Goal: Transaction & Acquisition: Download file/media

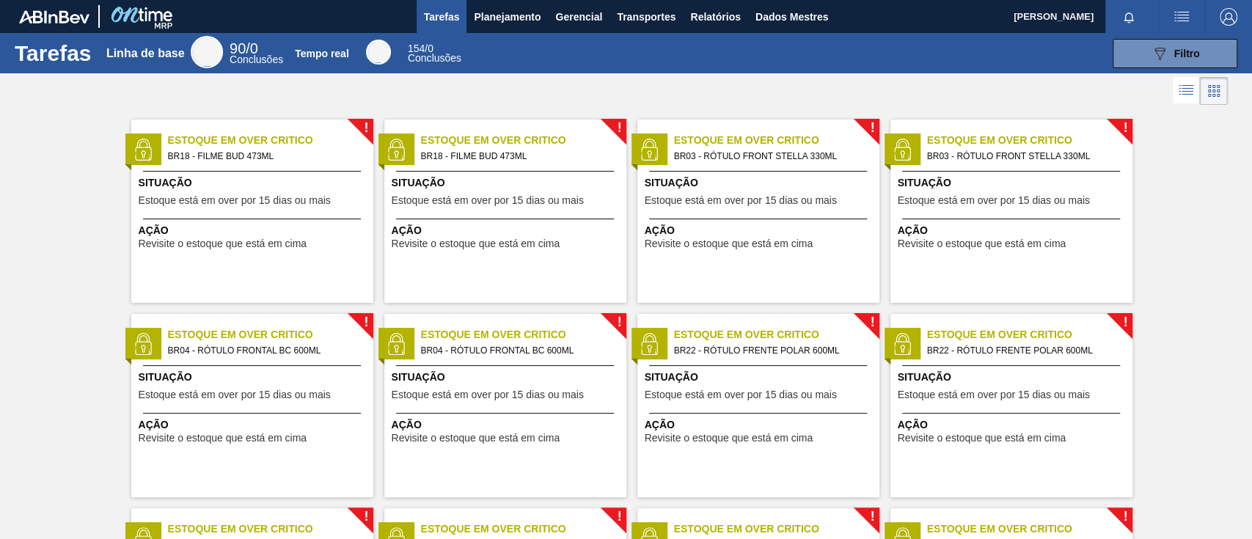
click at [1154, 148] on div "Estoque em Over Critico BR03 - RÓTULO FRONT STELLA 330ML" at bounding box center [1048, 149] width 242 height 32
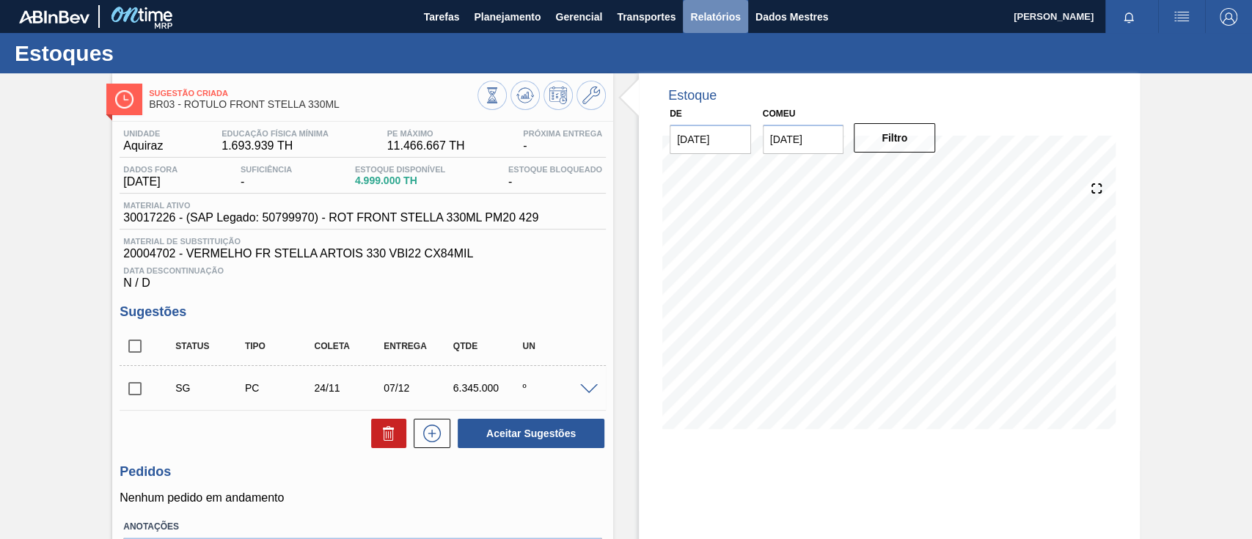
click at [732, 26] on button "Relatórios" at bounding box center [715, 16] width 65 height 33
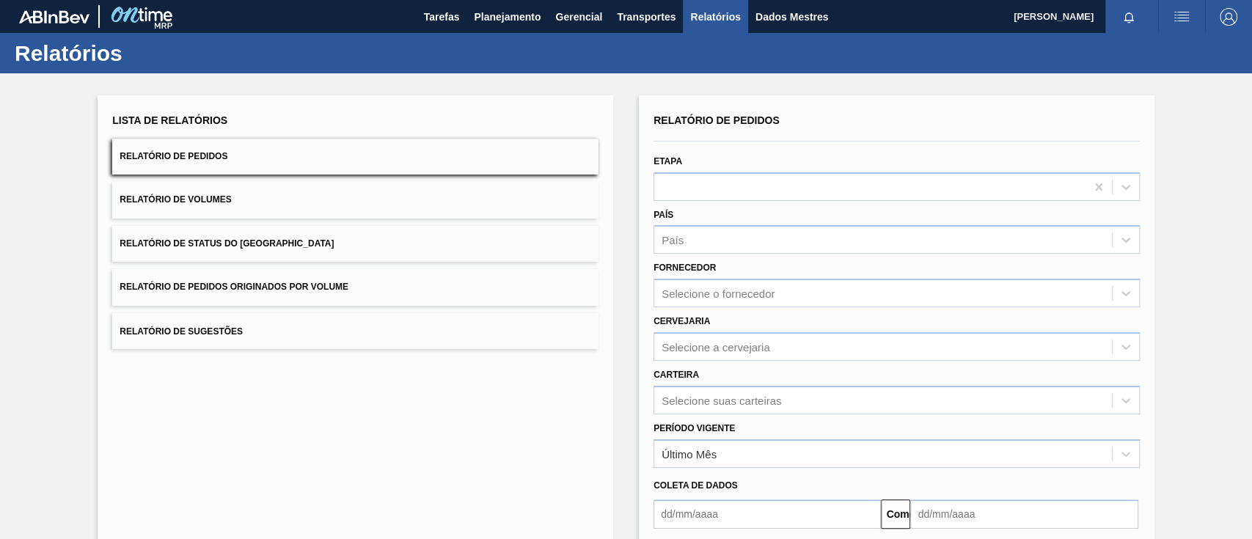
click at [356, 281] on button "Relatório de Pedidos Originados por Volume" at bounding box center [355, 287] width 486 height 36
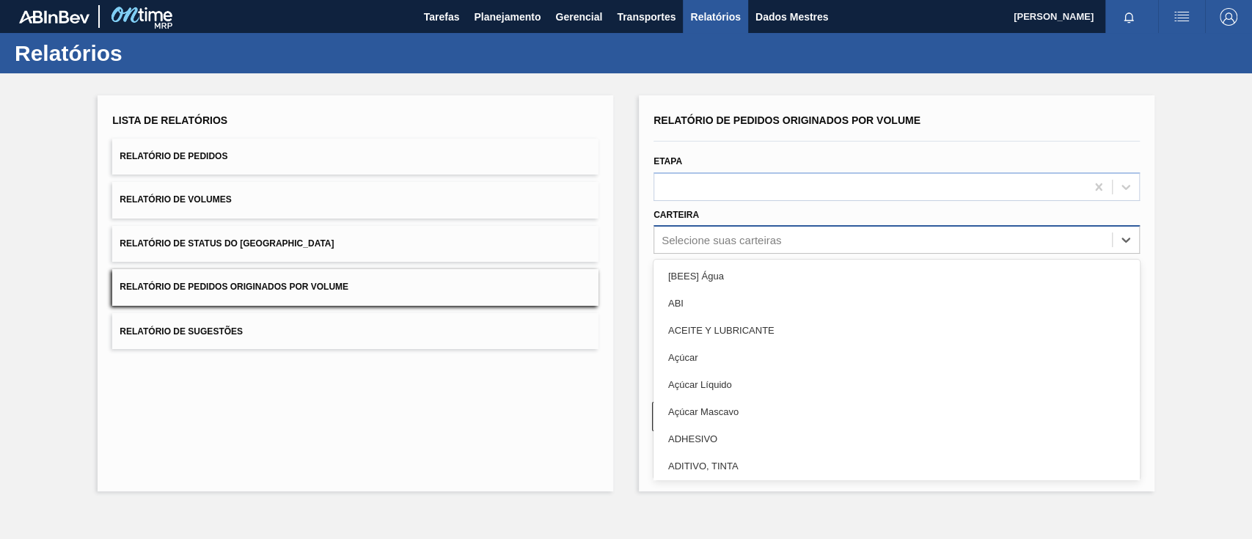
click at [682, 243] on font "Selecione suas carteiras" at bounding box center [721, 240] width 120 height 12
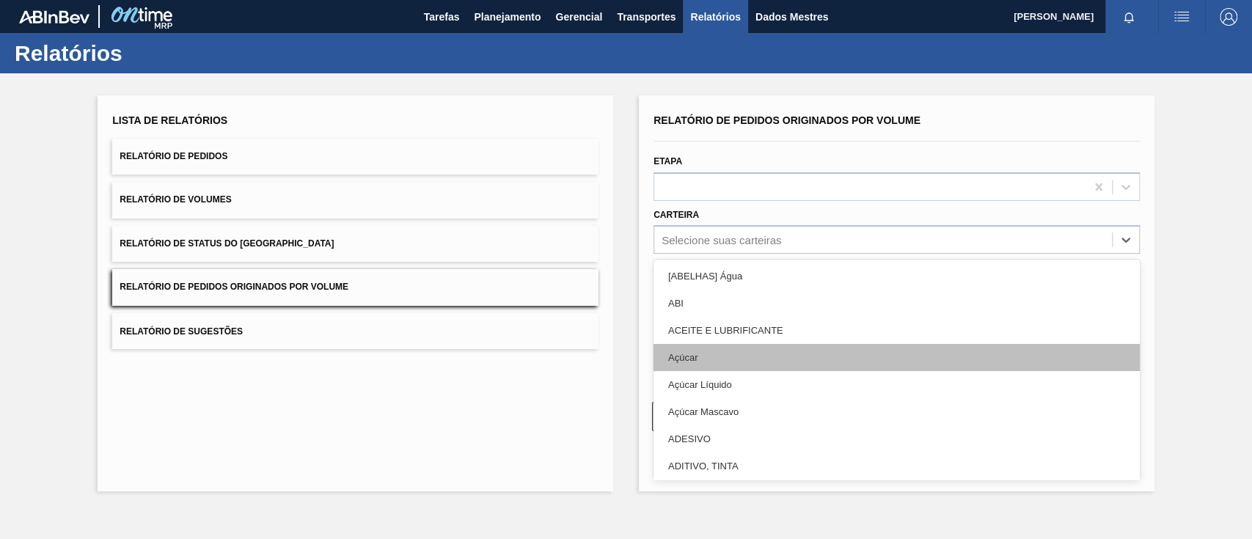
click at [680, 348] on div "Açúcar" at bounding box center [896, 357] width 486 height 27
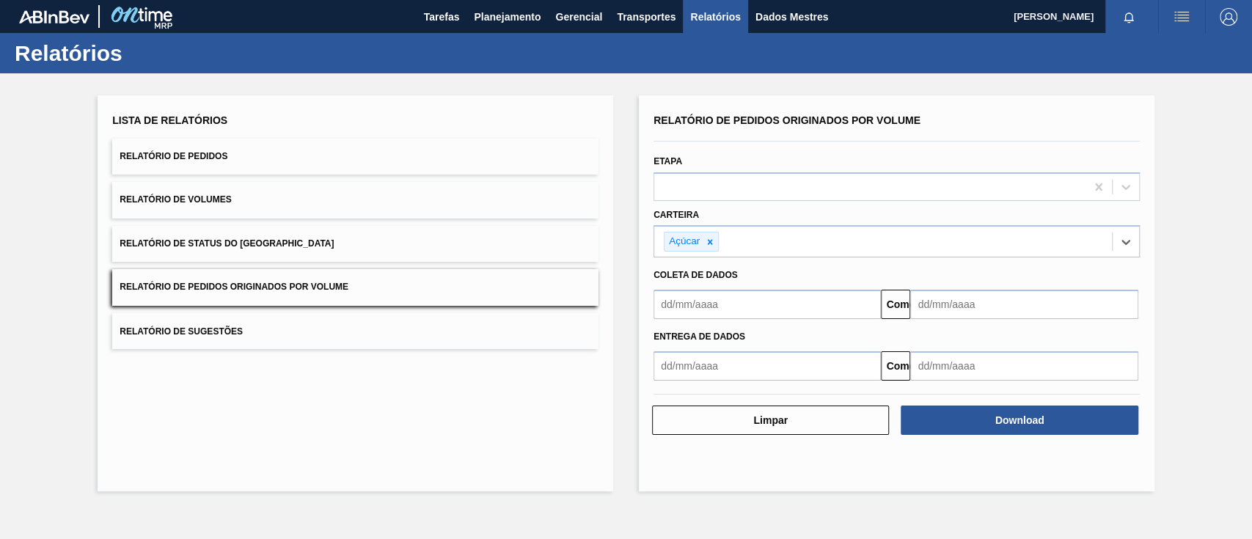
click at [700, 294] on input "text" at bounding box center [766, 304] width 227 height 29
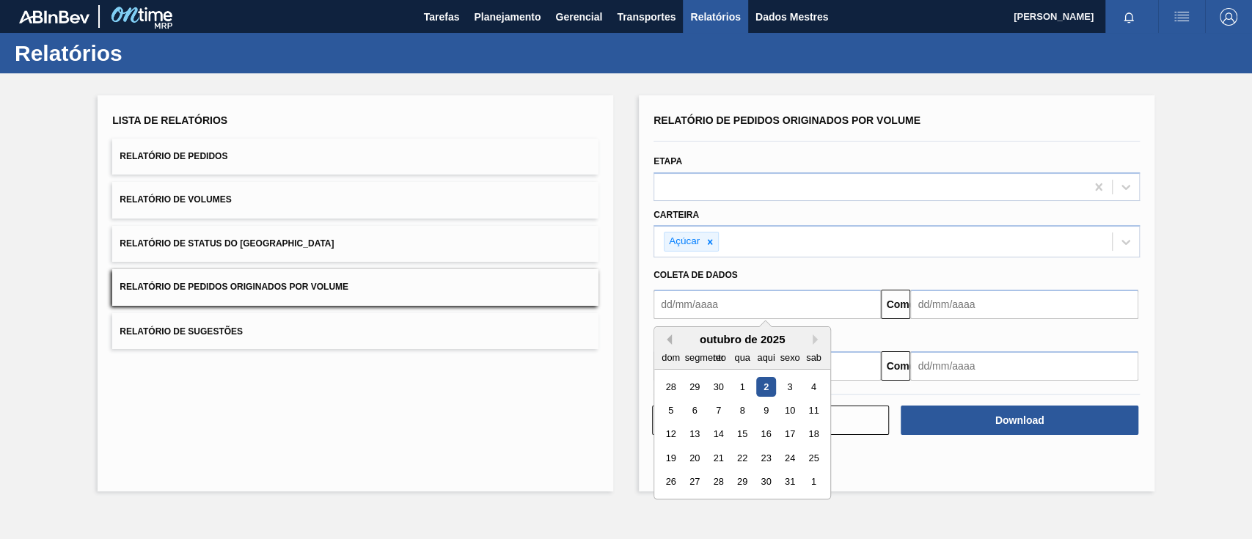
click at [670, 338] on button "Mês anterior" at bounding box center [666, 339] width 10 height 10
click at [697, 386] on div "1" at bounding box center [695, 387] width 20 height 20
type input "[DATE]"
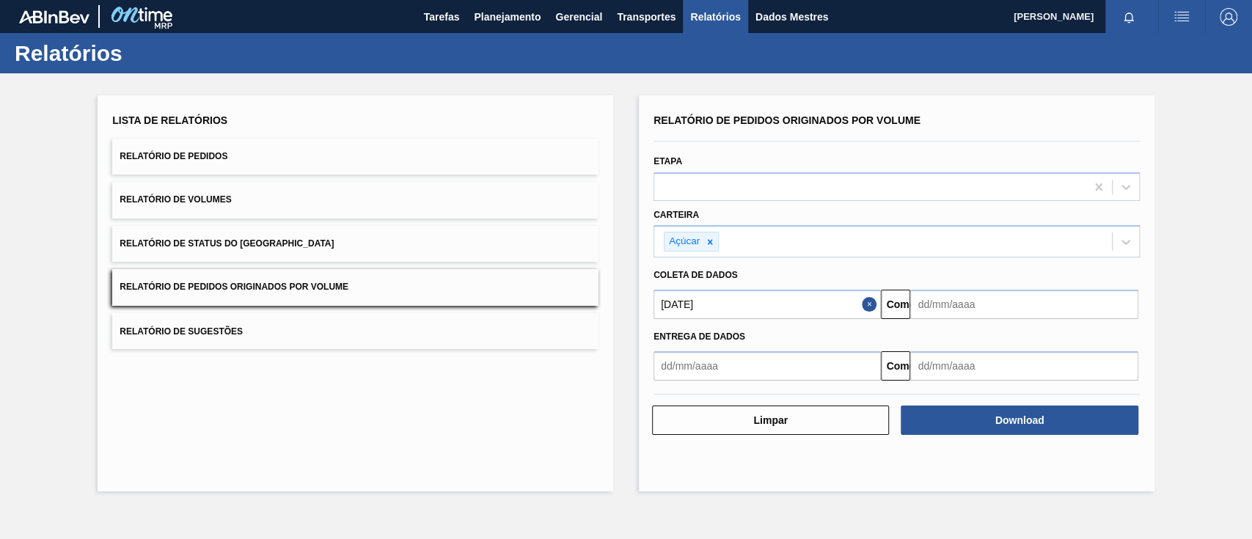
click at [985, 308] on input "text" at bounding box center [1023, 304] width 227 height 29
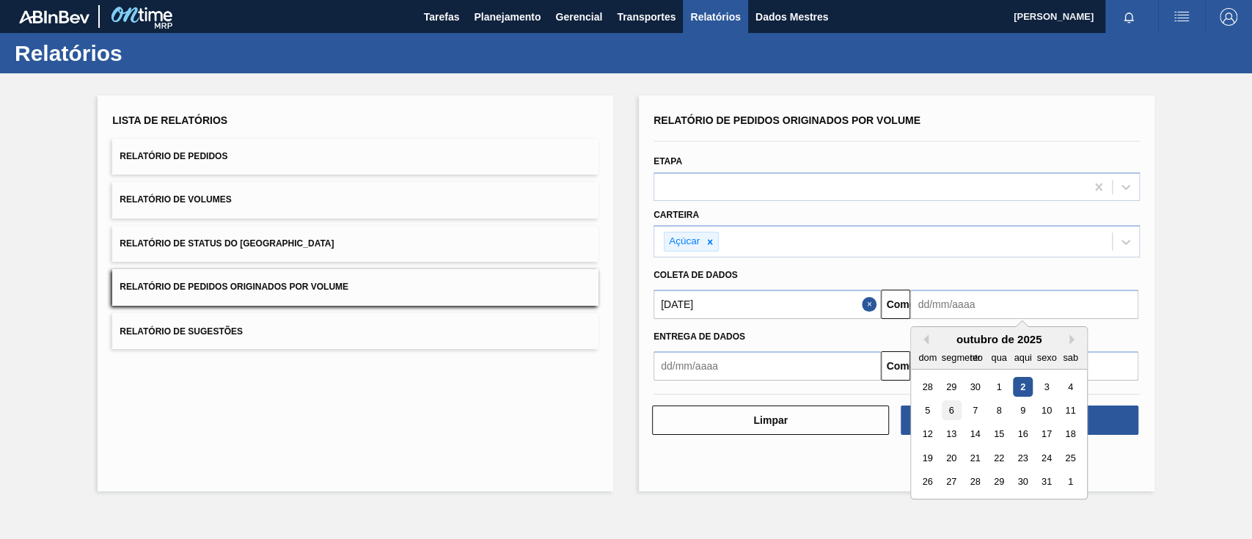
click at [955, 411] on div "6" at bounding box center [952, 410] width 20 height 20
type input "[DATE]"
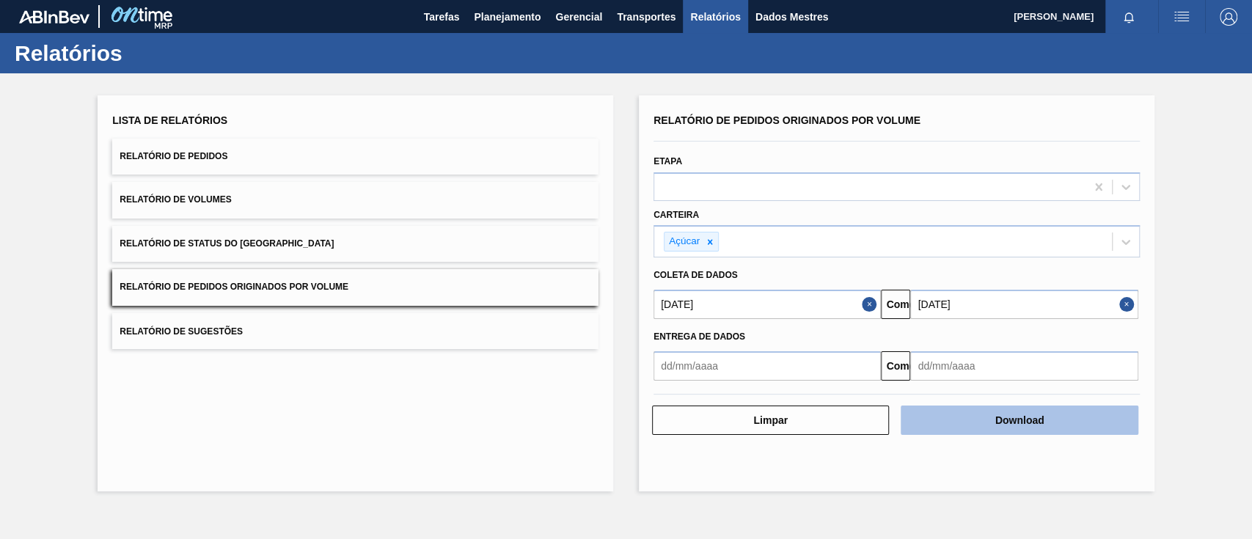
click at [993, 414] on button "Download" at bounding box center [1018, 419] width 237 height 29
click at [1079, 409] on button "Download" at bounding box center [1018, 419] width 237 height 29
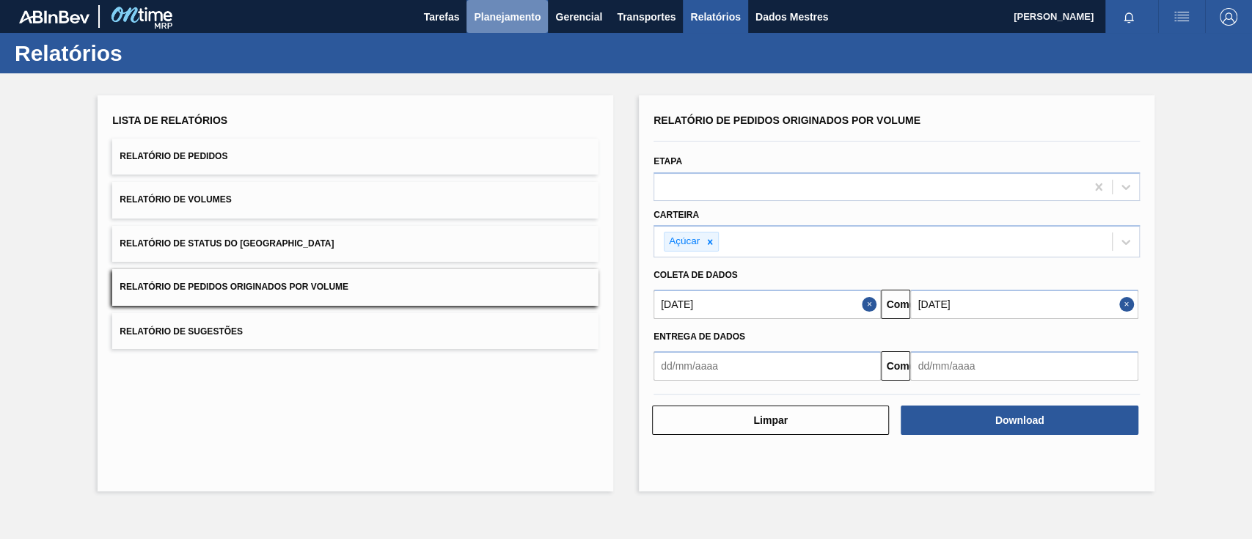
click at [491, 24] on font "Planejamento" at bounding box center [507, 17] width 67 height 18
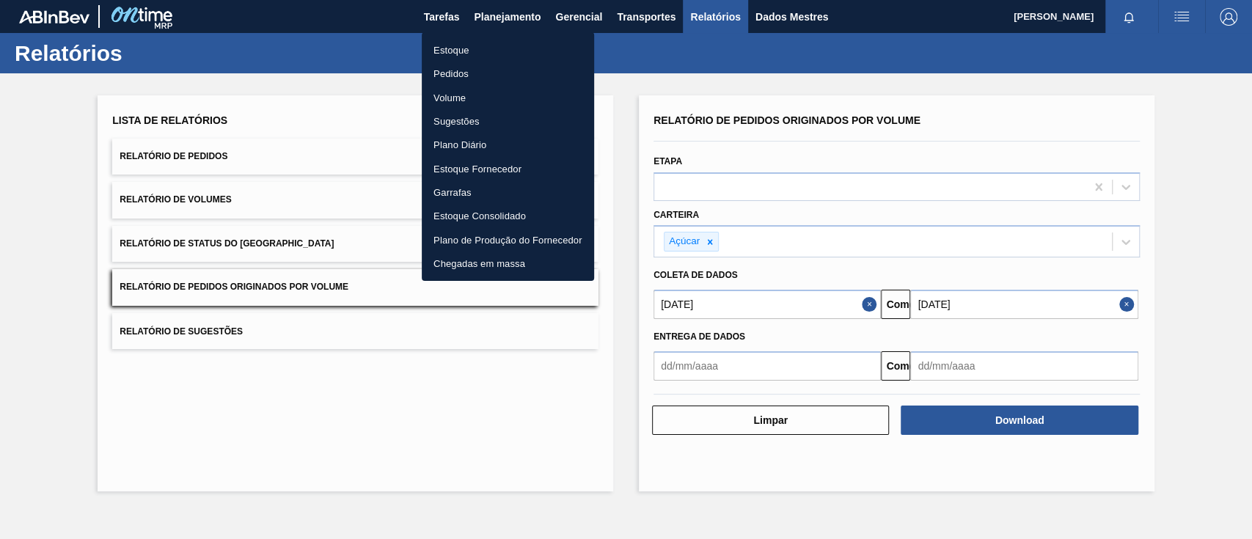
click at [467, 68] on font "Pedidos" at bounding box center [450, 73] width 35 height 11
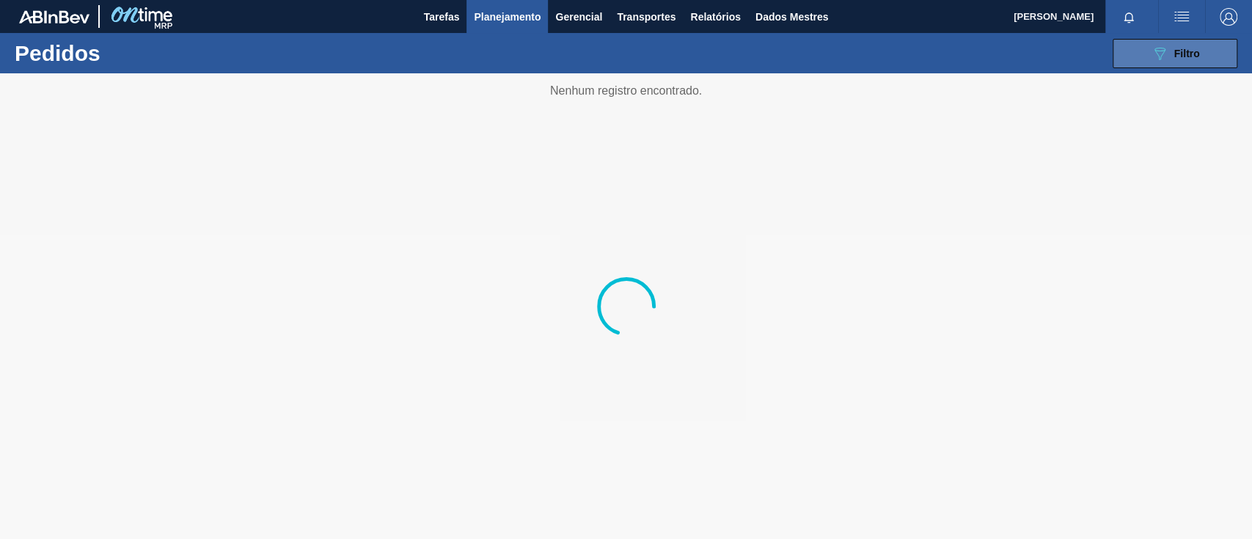
click at [1169, 48] on div "089F7B8B-B2A5-4AFE-B5C0-19BA573D28AC Filtro" at bounding box center [1174, 54] width 49 height 18
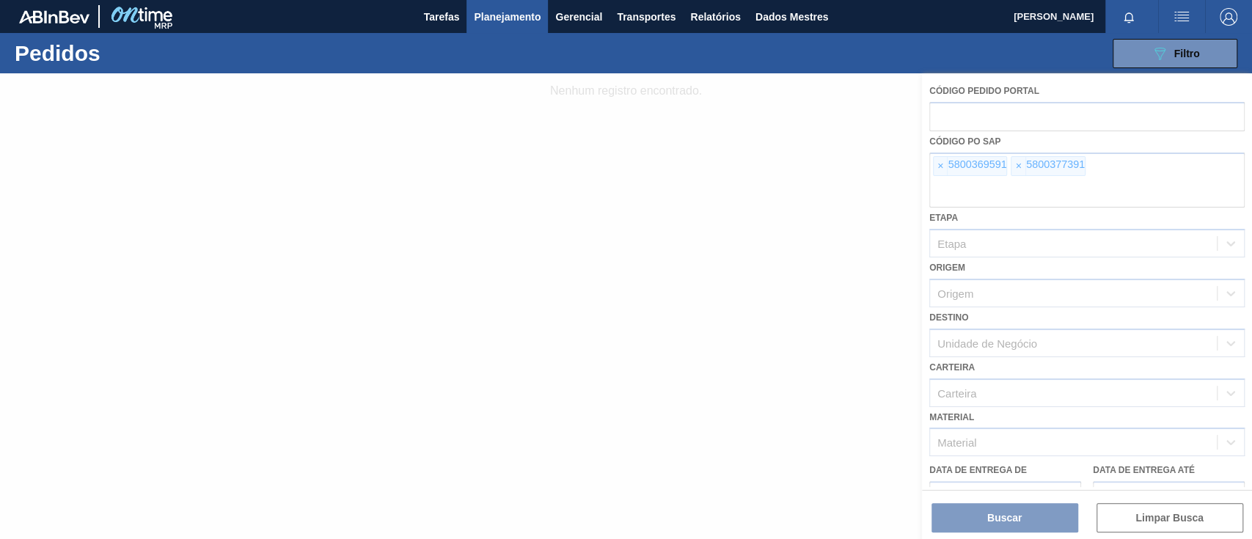
click at [940, 169] on div at bounding box center [626, 306] width 1252 height 466
click at [939, 168] on div at bounding box center [626, 306] width 1252 height 466
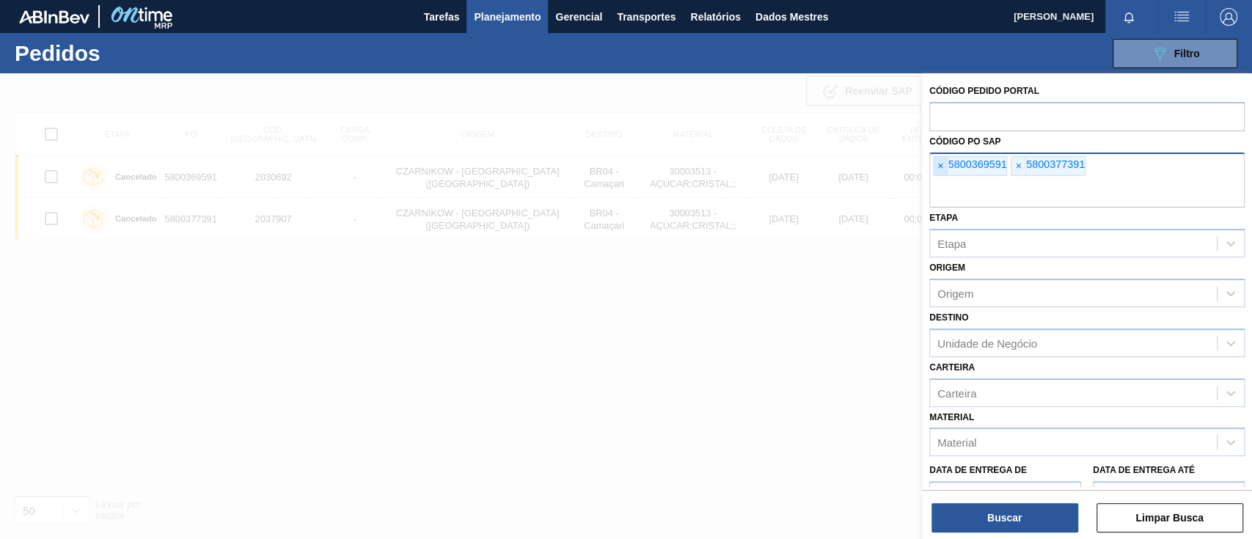
click at [936, 167] on span "×" at bounding box center [940, 166] width 14 height 19
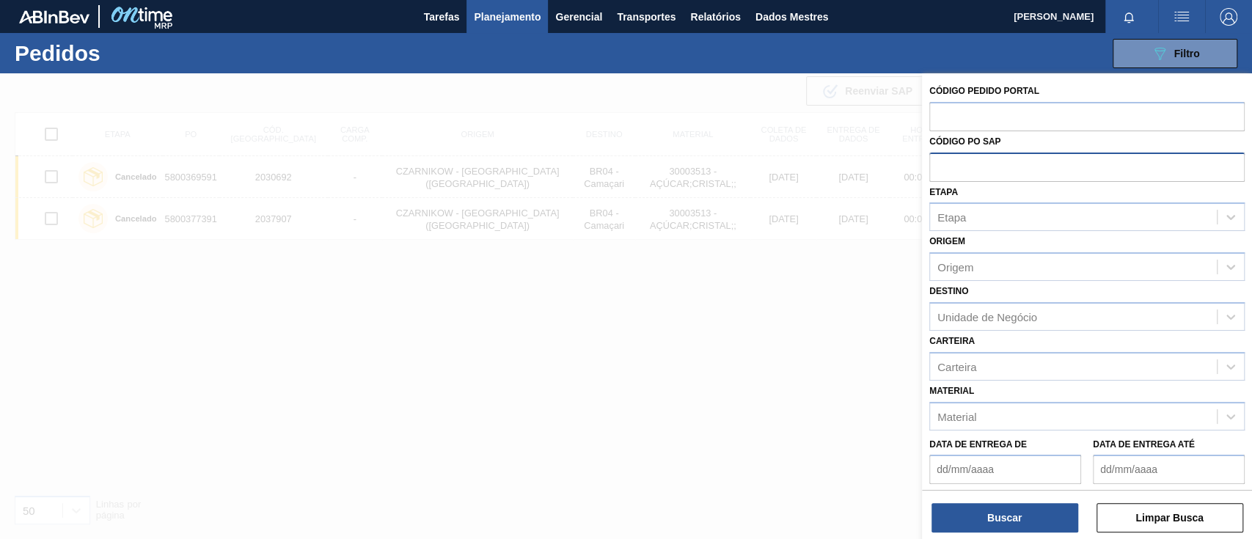
paste input "5800378343"
type input "5800378343"
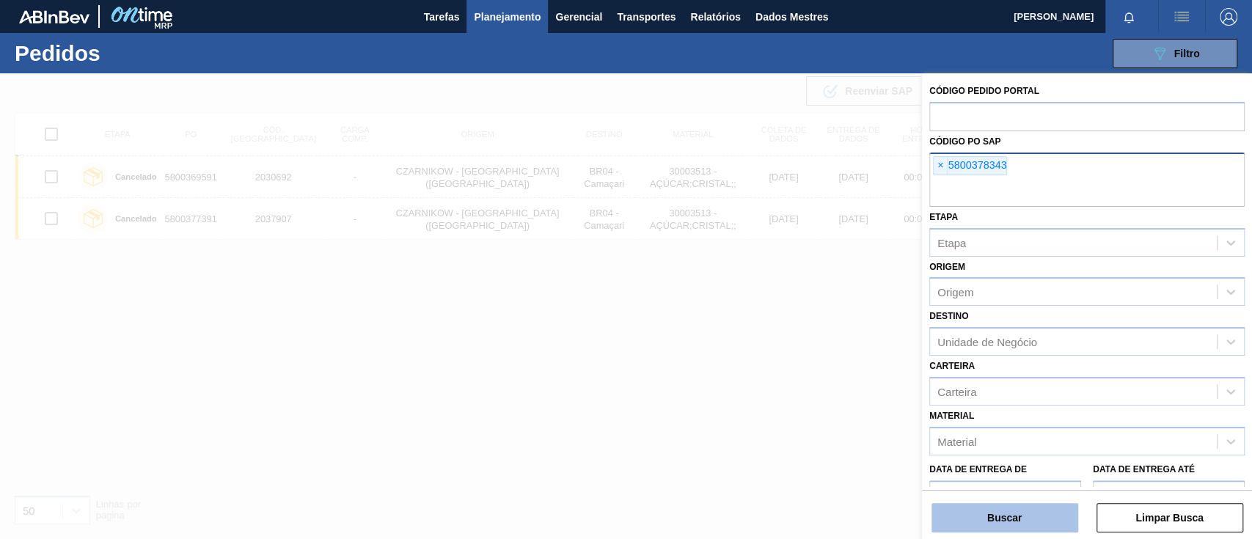
click at [1028, 510] on button "Buscar" at bounding box center [1004, 517] width 147 height 29
